Goal: Task Accomplishment & Management: Use online tool/utility

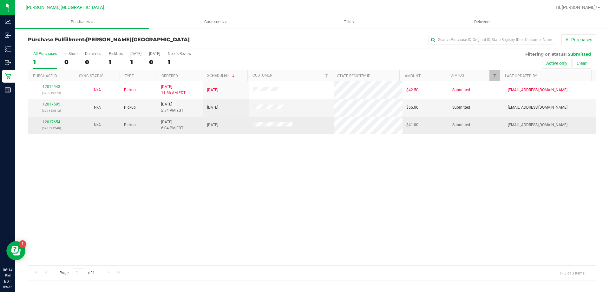
click at [56, 122] on link "12017654" at bounding box center [52, 122] width 18 height 4
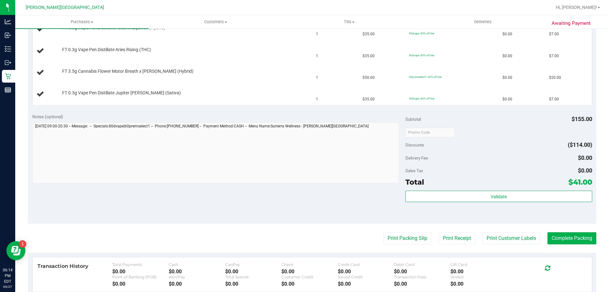
scroll to position [190, 0]
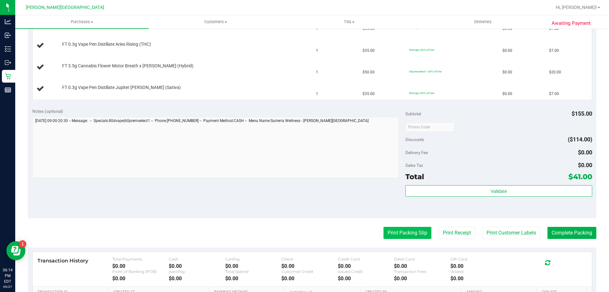
click at [399, 232] on button "Print Packing Slip" at bounding box center [408, 233] width 48 height 12
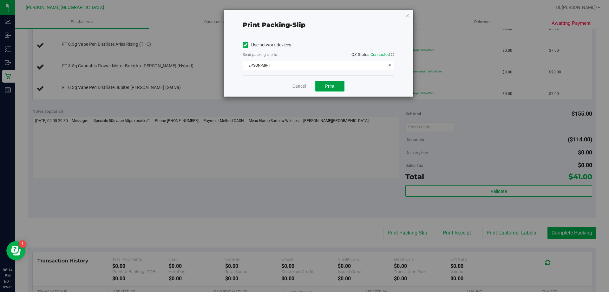
click at [326, 85] on span "Print" at bounding box center [330, 85] width 10 height 5
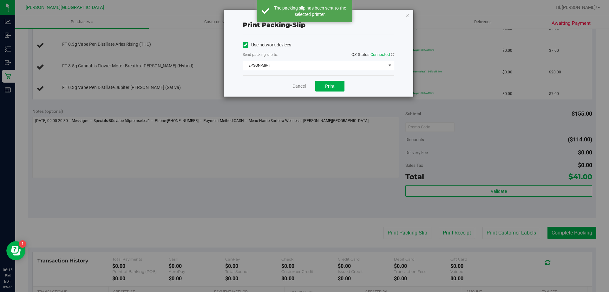
click at [298, 87] on link "Cancel" at bounding box center [299, 86] width 13 height 7
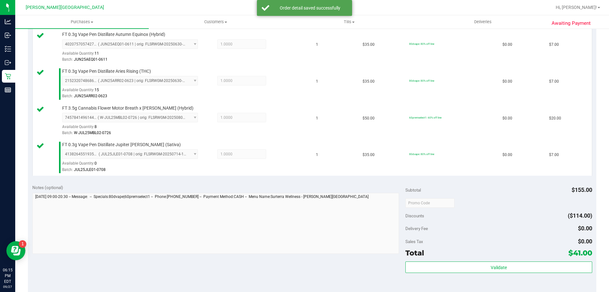
scroll to position [222, 0]
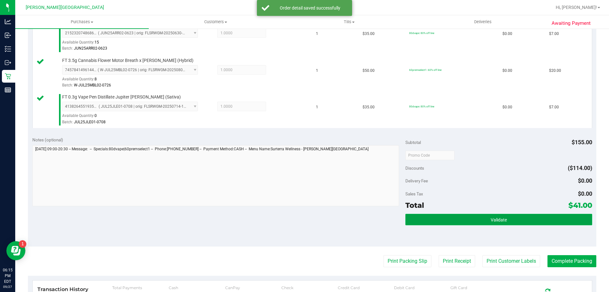
click at [440, 219] on button "Validate" at bounding box center [498, 219] width 187 height 11
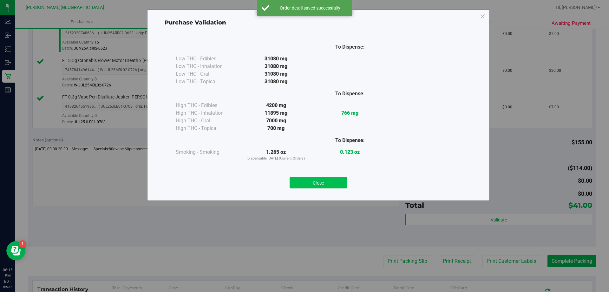
click at [327, 186] on button "Close" at bounding box center [319, 182] width 58 height 11
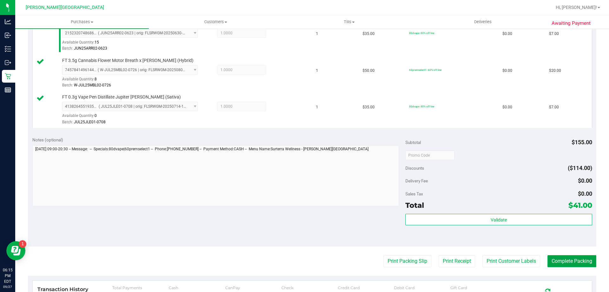
click at [551, 260] on button "Complete Packing" at bounding box center [572, 261] width 49 height 12
